Goal: Task Accomplishment & Management: Complete application form

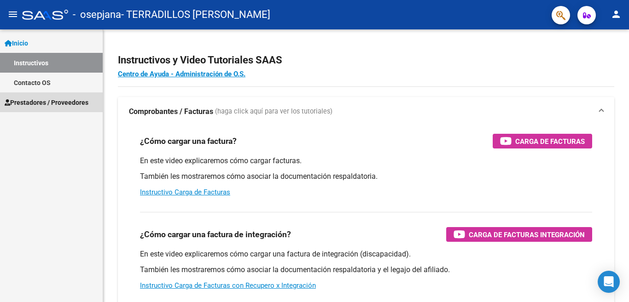
click at [60, 103] on span "Prestadores / Proveedores" at bounding box center [47, 103] width 84 height 10
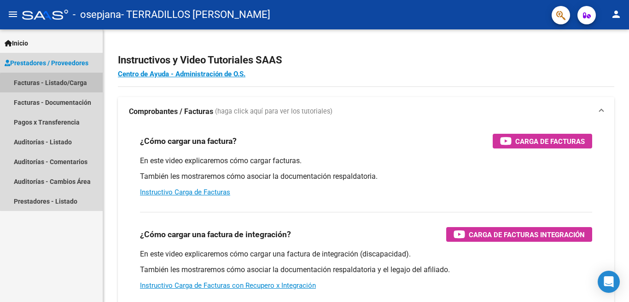
click at [62, 85] on link "Facturas - Listado/Carga" at bounding box center [51, 83] width 103 height 20
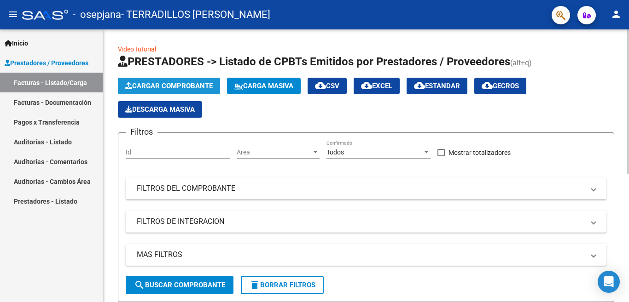
click at [184, 87] on span "Cargar Comprobante" at bounding box center [168, 86] width 87 height 8
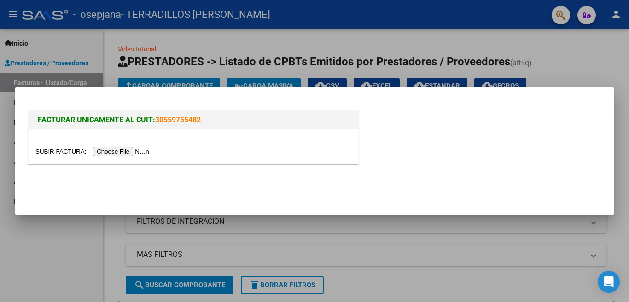
click at [128, 151] on input "file" at bounding box center [93, 152] width 116 height 10
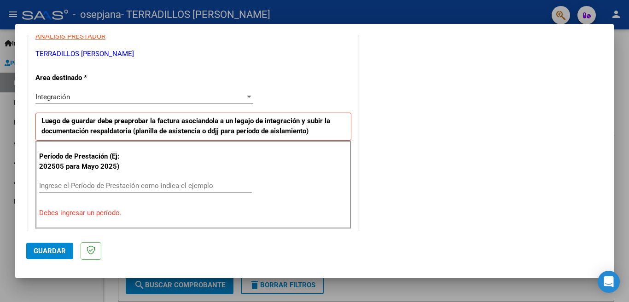
scroll to position [184, 0]
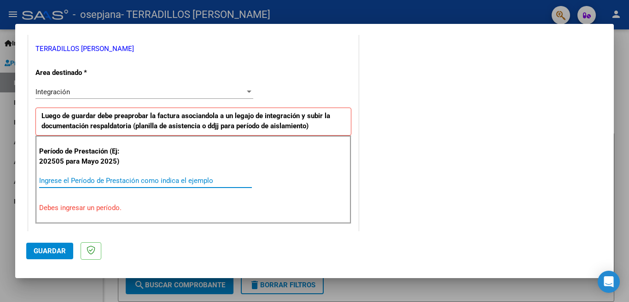
click at [129, 179] on input "Ingrese el Período de Prestación como indica el ejemplo" at bounding box center [145, 181] width 213 height 8
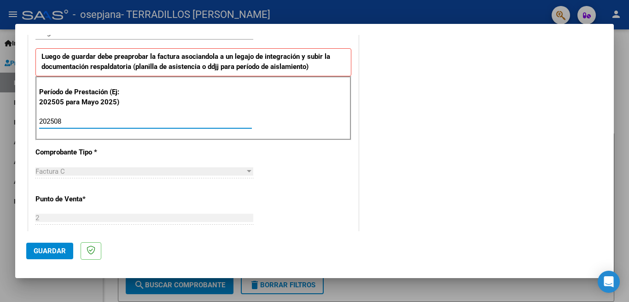
scroll to position [276, 0]
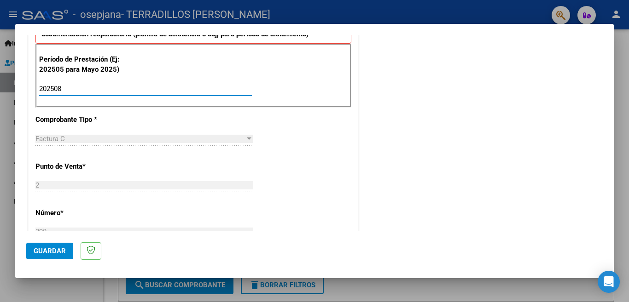
type input "202508"
click at [247, 138] on div at bounding box center [249, 139] width 5 height 2
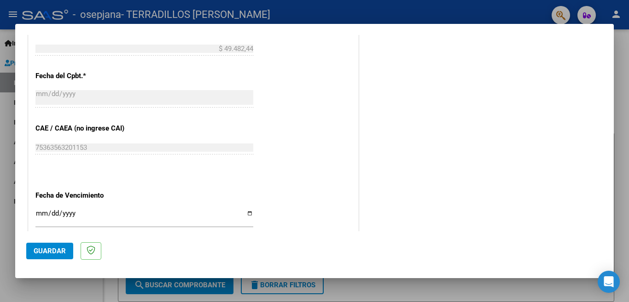
scroll to position [552, 0]
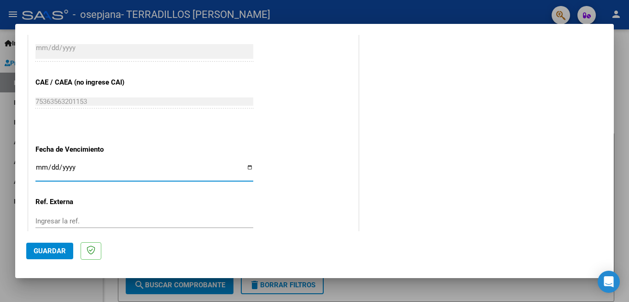
click at [248, 166] on input "Ingresar la fecha" at bounding box center [144, 171] width 218 height 15
type input "[DATE]"
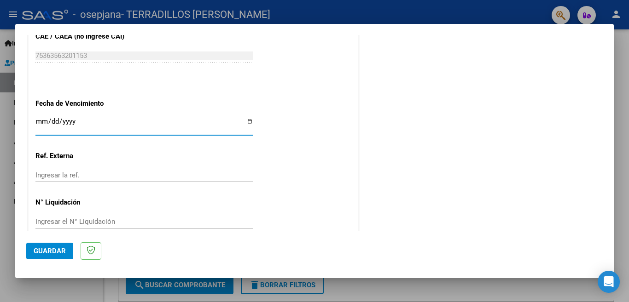
scroll to position [602, 0]
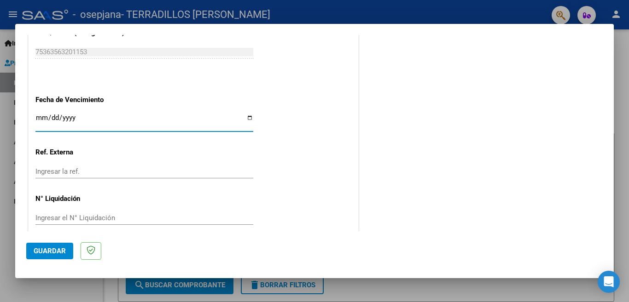
click at [52, 249] on span "Guardar" at bounding box center [50, 251] width 32 height 8
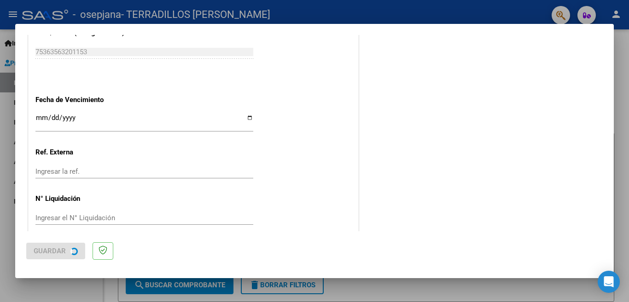
click at [52, 249] on span "Guardar" at bounding box center [50, 251] width 32 height 8
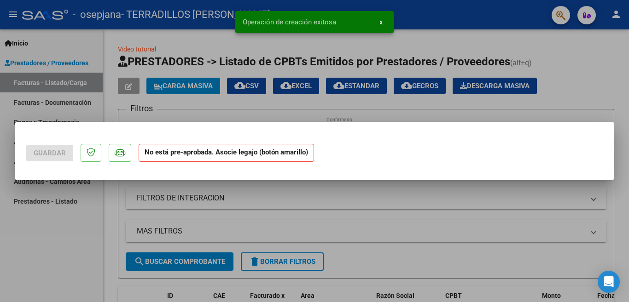
scroll to position [0, 0]
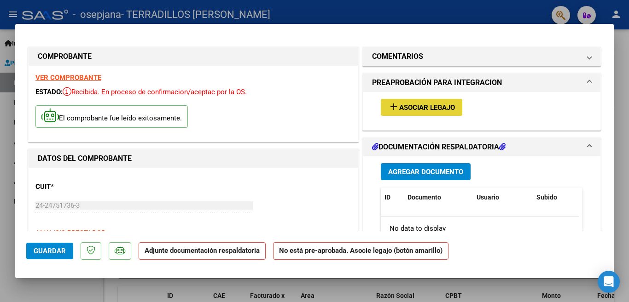
click at [410, 110] on span "Asociar Legajo" at bounding box center [427, 108] width 56 height 8
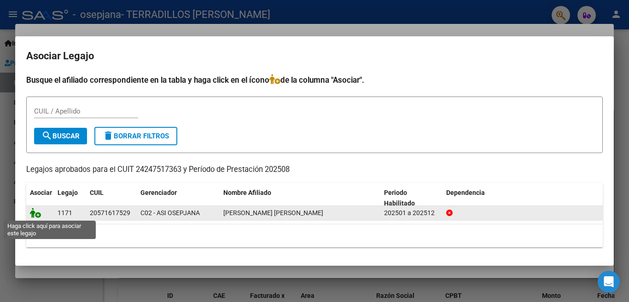
click at [36, 214] on icon at bounding box center [35, 213] width 11 height 10
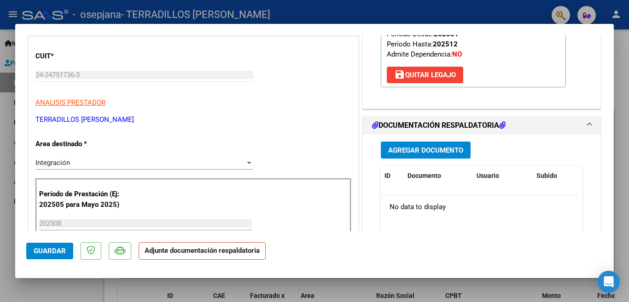
scroll to position [184, 0]
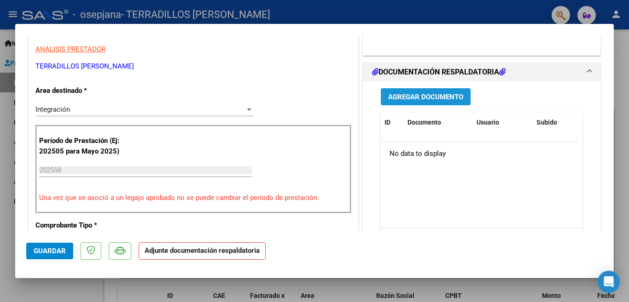
click at [423, 99] on span "Agregar Documento" at bounding box center [425, 97] width 75 height 8
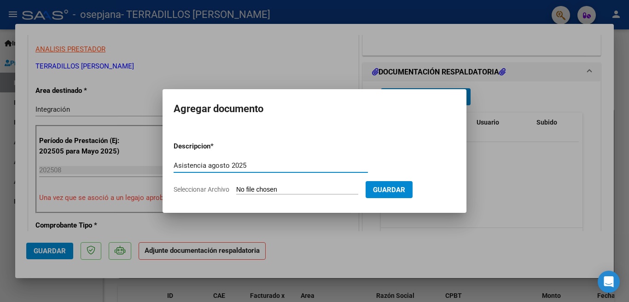
type input "Asistencia agosto 2025"
click at [257, 191] on input "Seleccionar Archivo" at bounding box center [297, 190] width 122 height 9
type input "C:\fakepath\ASISTENCIA [DATE] [PERSON_NAME] LUAN20250909.pdf"
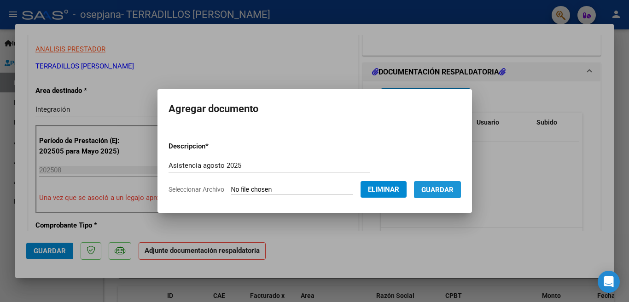
click at [430, 193] on span "Guardar" at bounding box center [437, 190] width 32 height 8
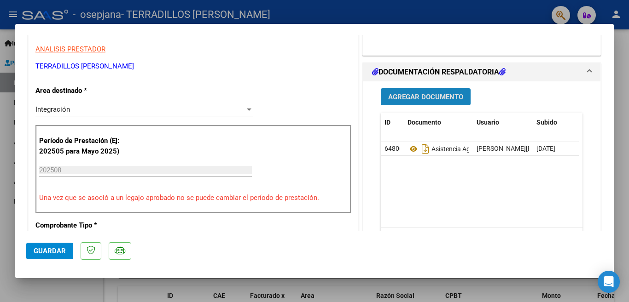
click at [409, 101] on span "Agregar Documento" at bounding box center [425, 97] width 75 height 8
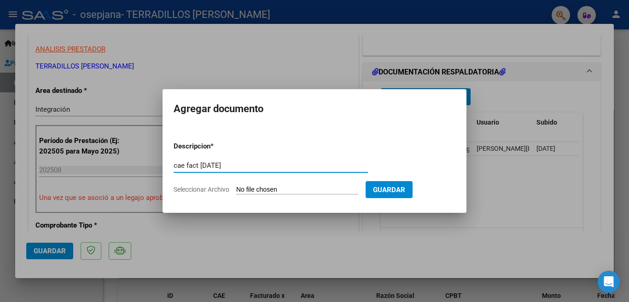
type input "cae fact [DATE]"
click at [249, 186] on input "Seleccionar Archivo" at bounding box center [297, 190] width 122 height 9
type input "C:\fakepath\[PERSON_NAME] FACT [DATE].pdf"
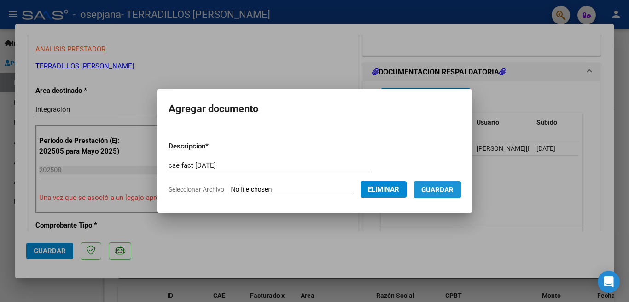
click at [428, 191] on span "Guardar" at bounding box center [437, 190] width 32 height 8
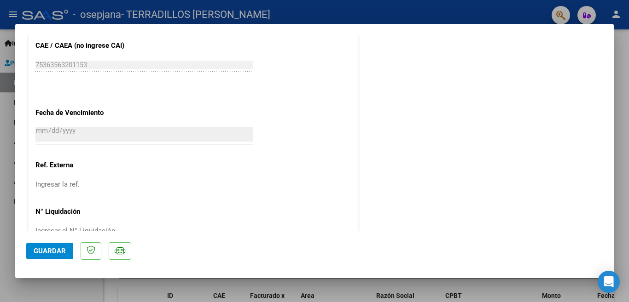
scroll to position [616, 0]
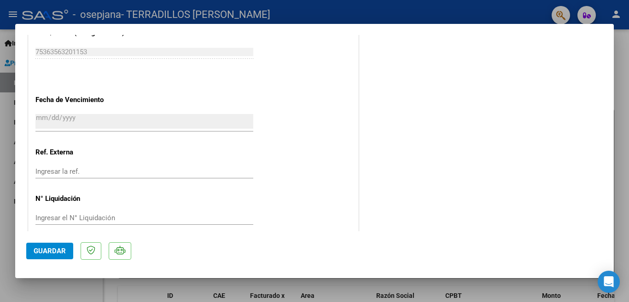
click at [48, 249] on span "Guardar" at bounding box center [50, 251] width 32 height 8
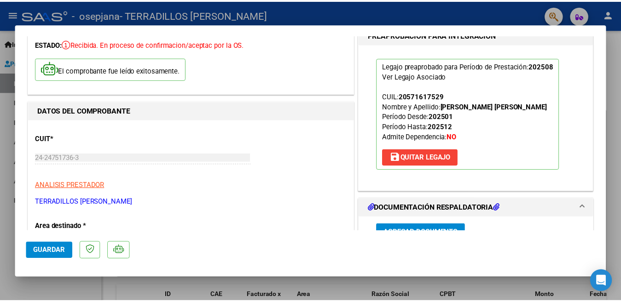
scroll to position [0, 0]
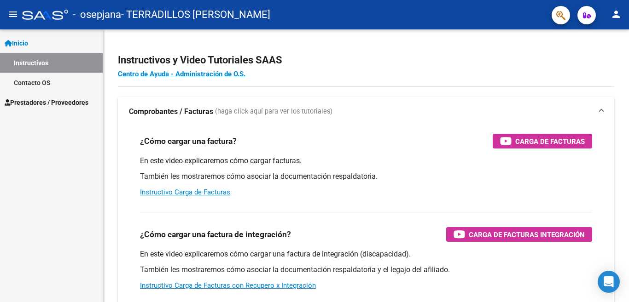
click at [615, 14] on mat-icon "person" at bounding box center [615, 14] width 11 height 11
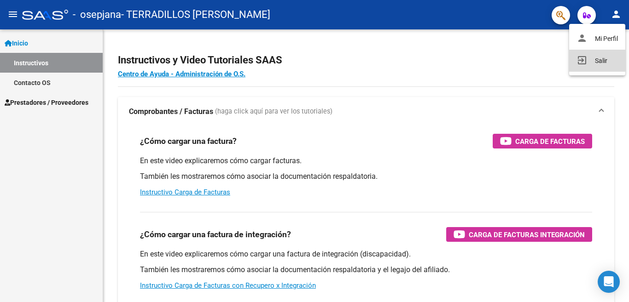
click at [598, 61] on button "exit_to_app Salir" at bounding box center [597, 61] width 56 height 22
